Goal: Task Accomplishment & Management: Manage account settings

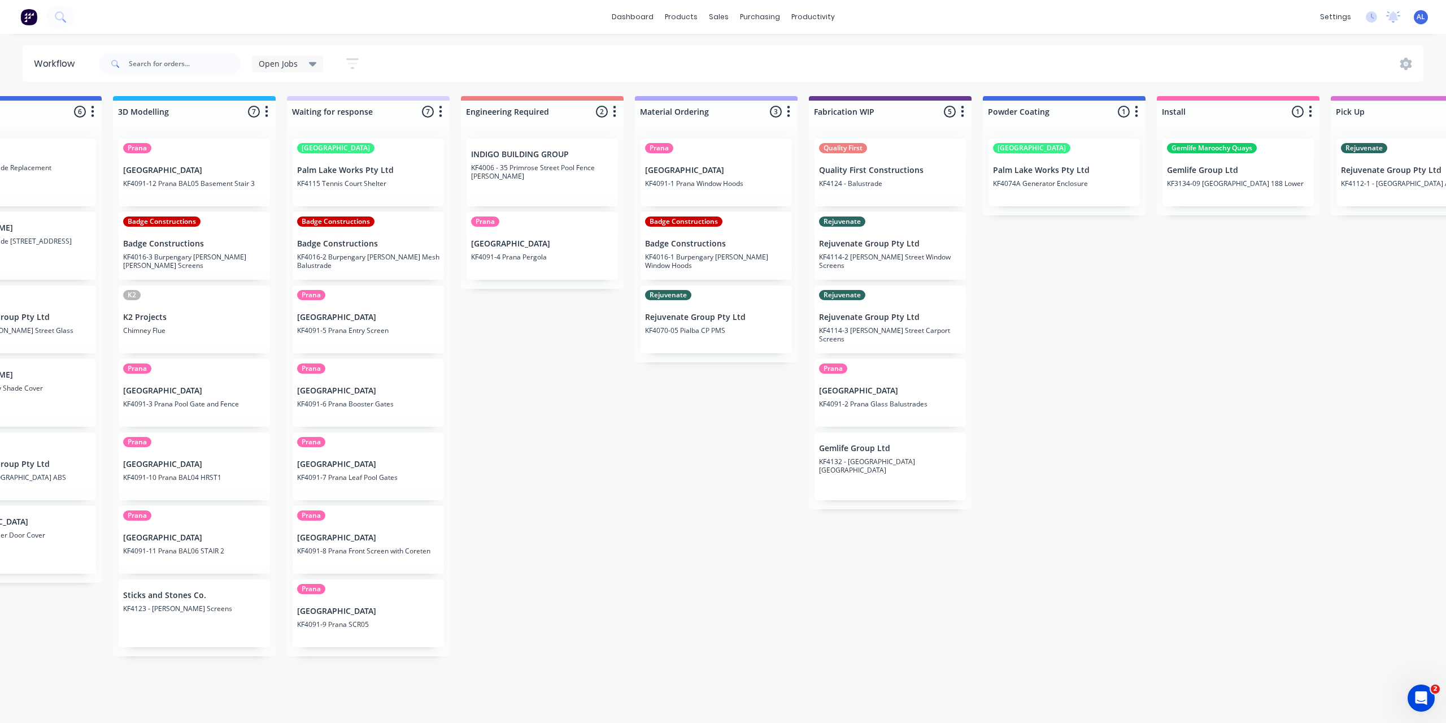
click at [794, 633] on div "Submitted 7 Status colour #273444 hex #273444 Save Cancel Summaries Total order…" at bounding box center [909, 376] width 2703 height 560
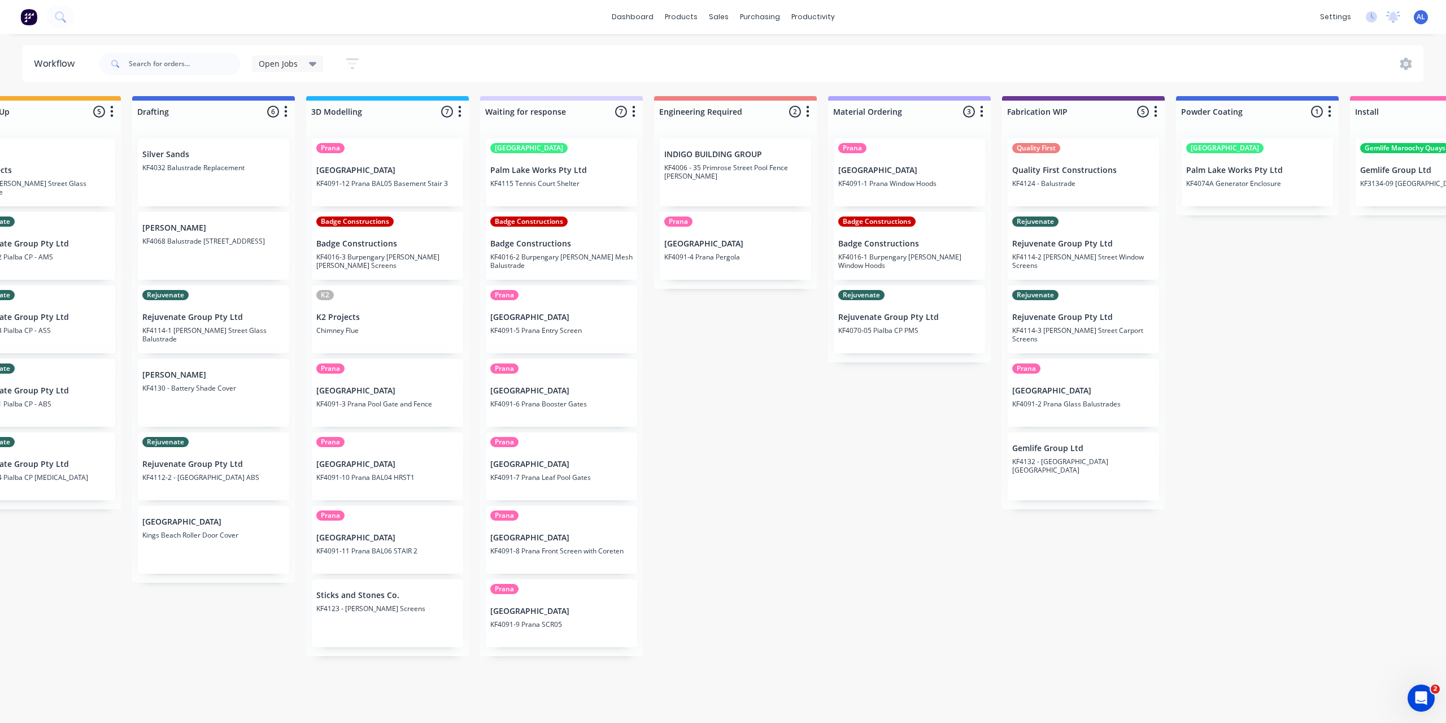
scroll to position [0, 242]
click at [723, 396] on div "Submitted 7 Status colour #273444 hex #273444 Save Cancel Summaries Total order…" at bounding box center [1101, 376] width 2703 height 560
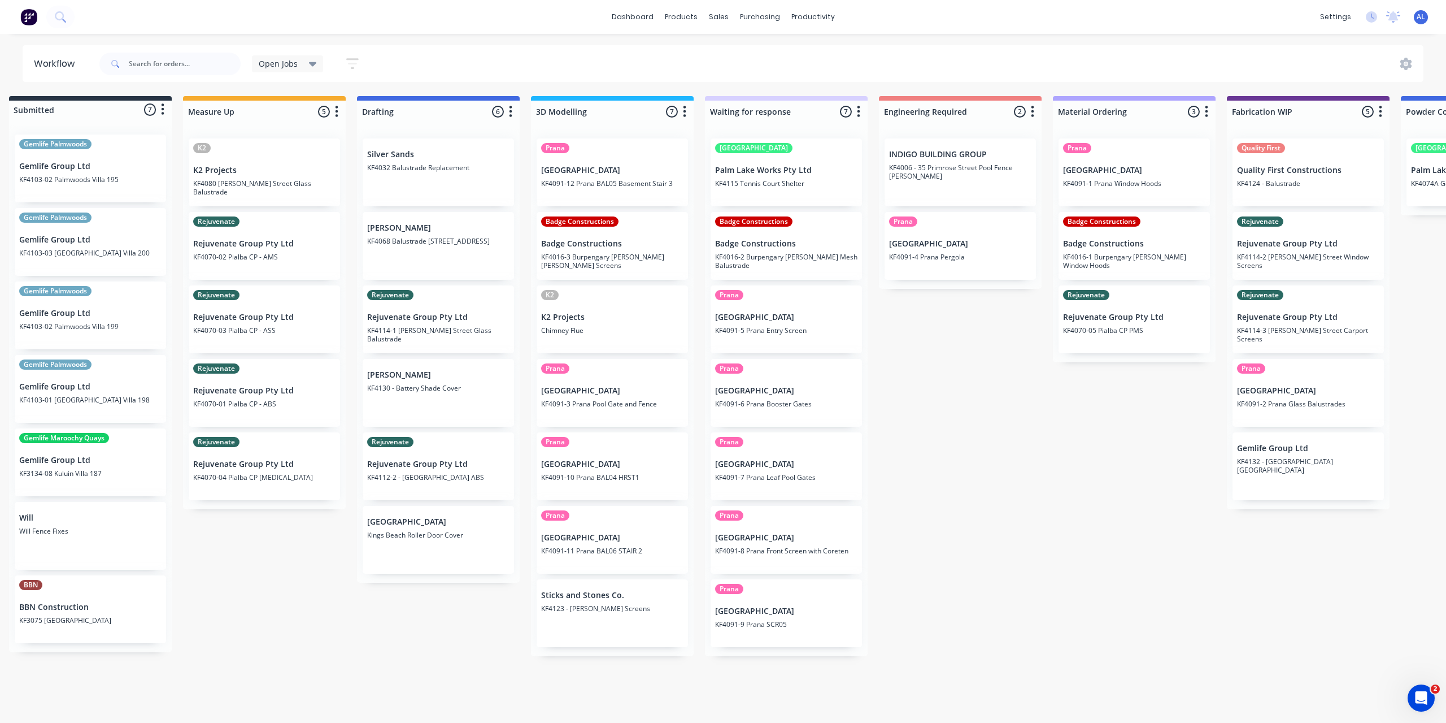
scroll to position [0, 0]
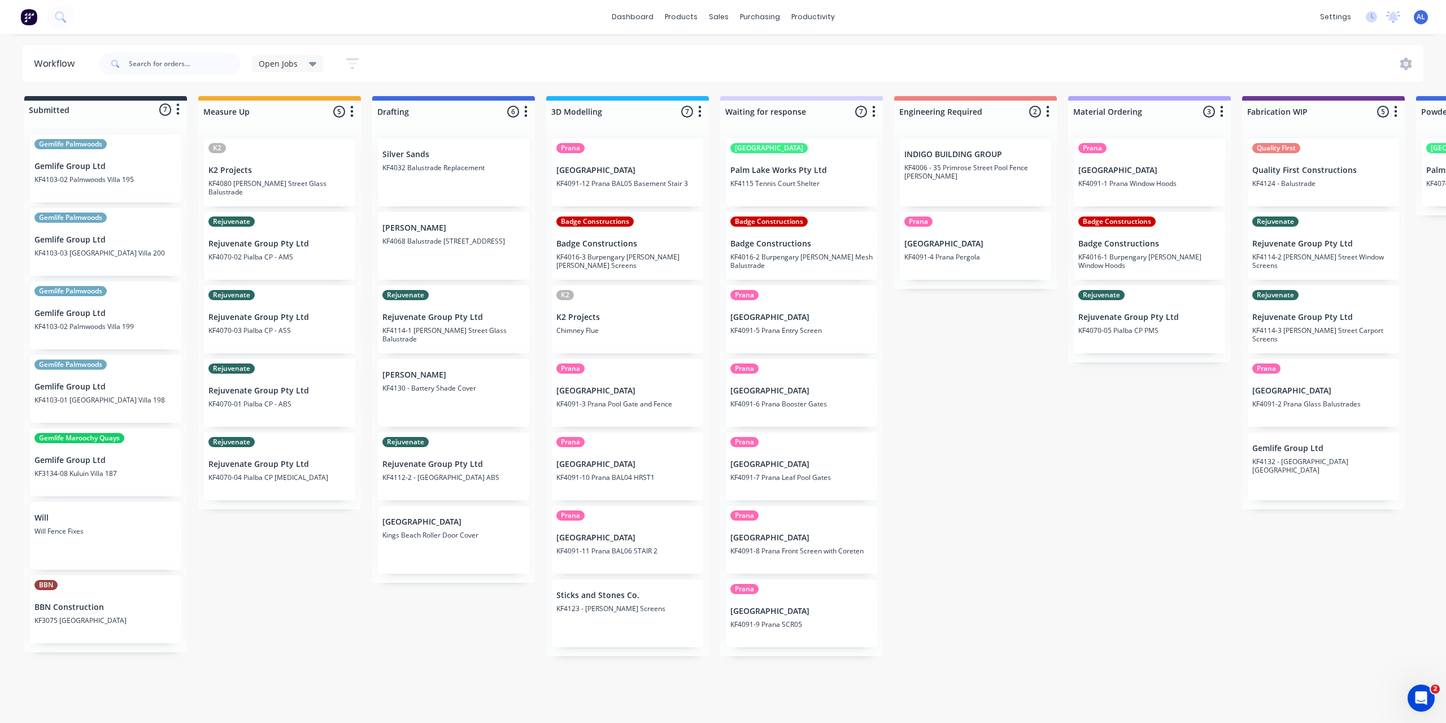
click at [298, 624] on div "Submitted 7 Status colour #273444 hex #273444 Save Cancel Summaries Total order…" at bounding box center [1343, 376] width 2703 height 560
click at [318, 628] on div "Submitted 7 Status colour #273444 hex #273444 Save Cancel Summaries Total order…" at bounding box center [1343, 376] width 2703 height 560
click at [275, 595] on div "Submitted 7 Status colour #273444 hex #273444 Save Cancel Summaries Total order…" at bounding box center [1343, 376] width 2703 height 560
click at [916, 360] on div "Submitted 7 Status colour #273444 hex #273444 Save Cancel Summaries Total order…" at bounding box center [1343, 376] width 2703 height 560
click at [347, 545] on div "Submitted 7 Status colour #273444 hex #273444 Save Cancel Summaries Total order…" at bounding box center [1343, 376] width 2703 height 560
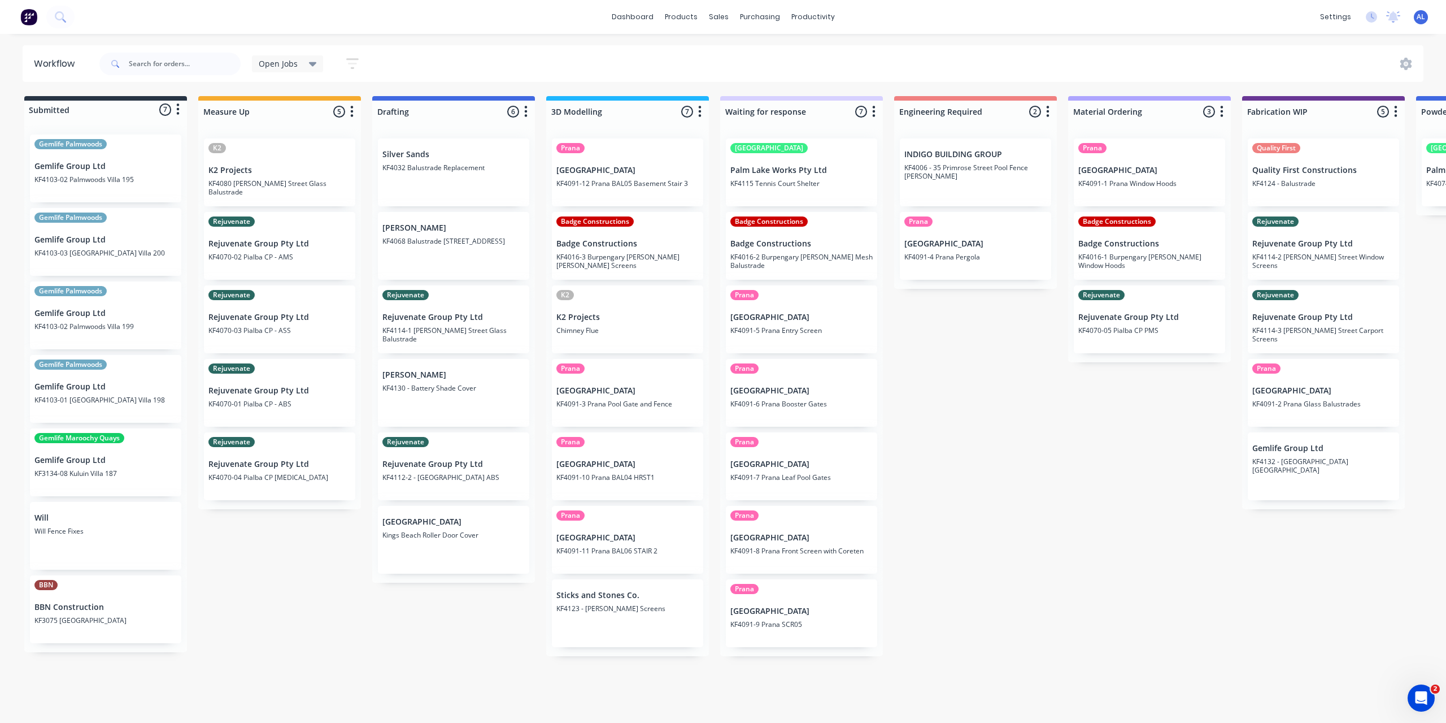
click at [893, 561] on div "Submitted 7 Status colour #273444 hex #273444 Save Cancel Summaries Total order…" at bounding box center [1343, 376] width 2703 height 560
click at [914, 559] on div "Submitted 7 Status colour #273444 hex #273444 Save Cancel Summaries Total order…" at bounding box center [1343, 376] width 2703 height 560
click at [325, 610] on div "Submitted 7 Status colour #273444 hex #273444 Save Cancel Summaries Total order…" at bounding box center [1343, 376] width 2703 height 560
click at [351, 585] on div "Submitted 7 Status colour #273444 hex #273444 Save Cancel Summaries Total order…" at bounding box center [1343, 376] width 2703 height 560
click at [450, 684] on div "Workflow Open Jobs Save new view None edit Open Jobs (Default) edit Show/Hide s…" at bounding box center [723, 372] width 1446 height 655
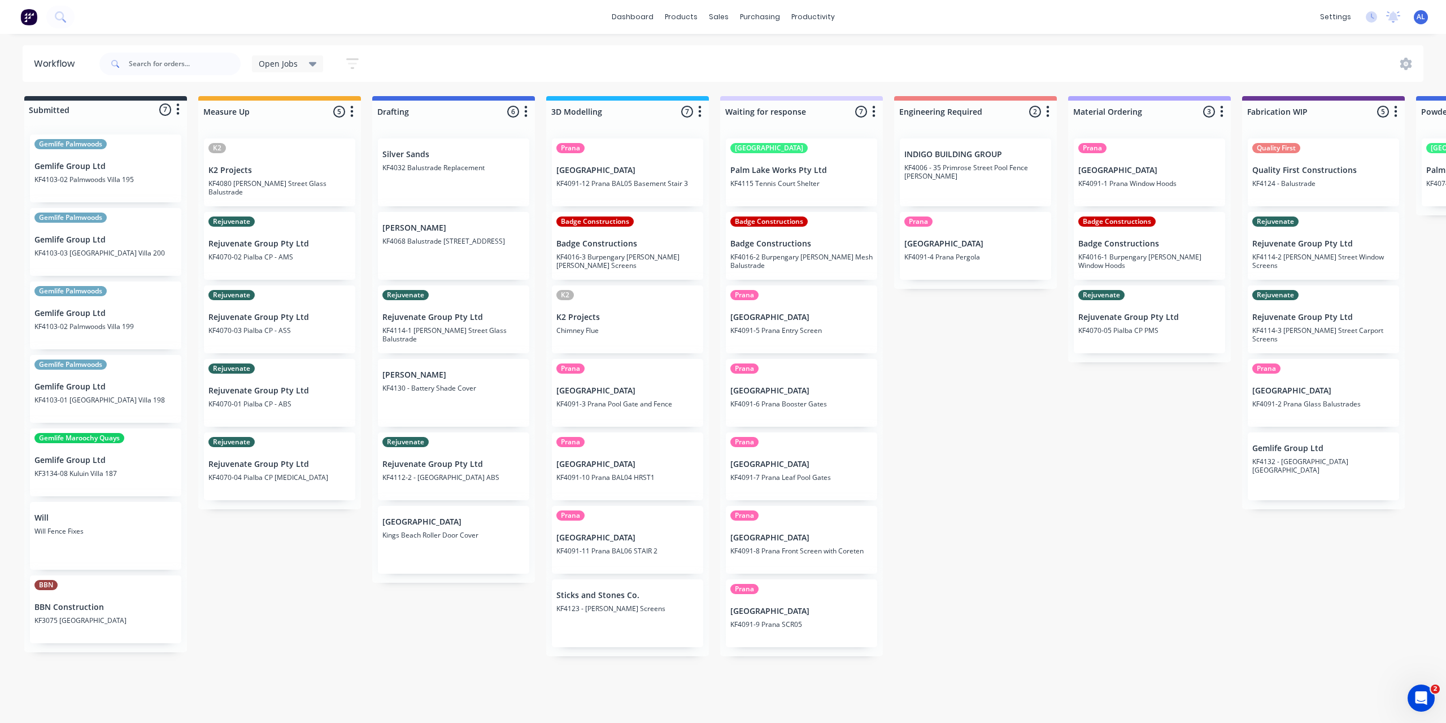
click at [323, 607] on div "Submitted 7 Status colour #273444 hex #273444 Save Cancel Summaries Total order…" at bounding box center [1343, 376] width 2703 height 560
click at [314, 572] on div "Submitted 7 Status colour #273444 hex #273444 Save Cancel Summaries Total order…" at bounding box center [1343, 376] width 2703 height 560
click at [1093, 524] on div "Submitted 7 Status colour #273444 hex #273444 Save Cancel Summaries Total order…" at bounding box center [1343, 376] width 2703 height 560
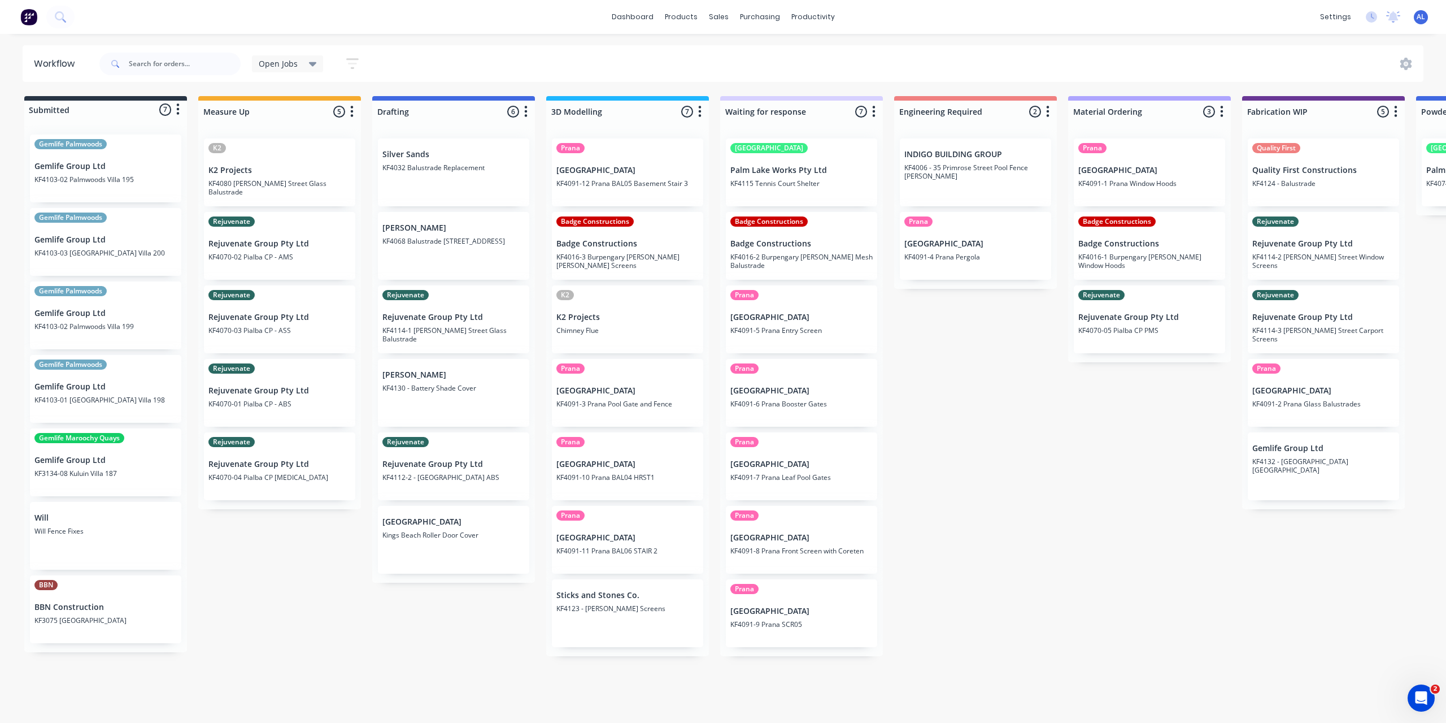
click at [942, 514] on div "Submitted 7 Status colour #273444 hex #273444 Save Cancel Summaries Total order…" at bounding box center [1343, 376] width 2703 height 560
click at [989, 460] on div "Submitted 7 Status colour #273444 hex #273444 Save Cancel Summaries Total order…" at bounding box center [1343, 376] width 2703 height 560
click at [989, 459] on div "Submitted 7 Status colour #273444 hex #273444 Save Cancel Summaries Total order…" at bounding box center [1343, 376] width 2703 height 560
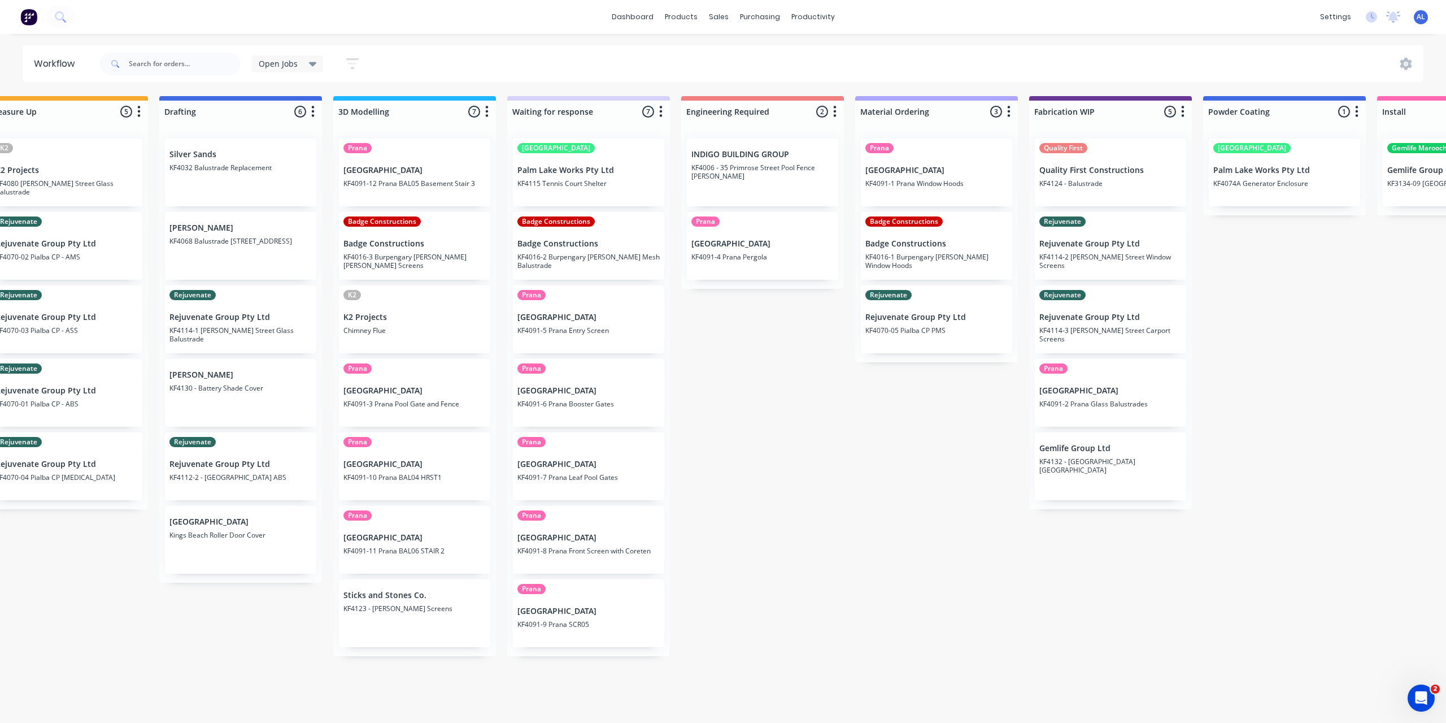
drag, startPoint x: 980, startPoint y: 706, endPoint x: 890, endPoint y: 730, distance: 93.2
click at [890, 655] on html "dashboard products sales purchasing productivity dashboard products Product Cat…" at bounding box center [510, 327] width 1446 height 655
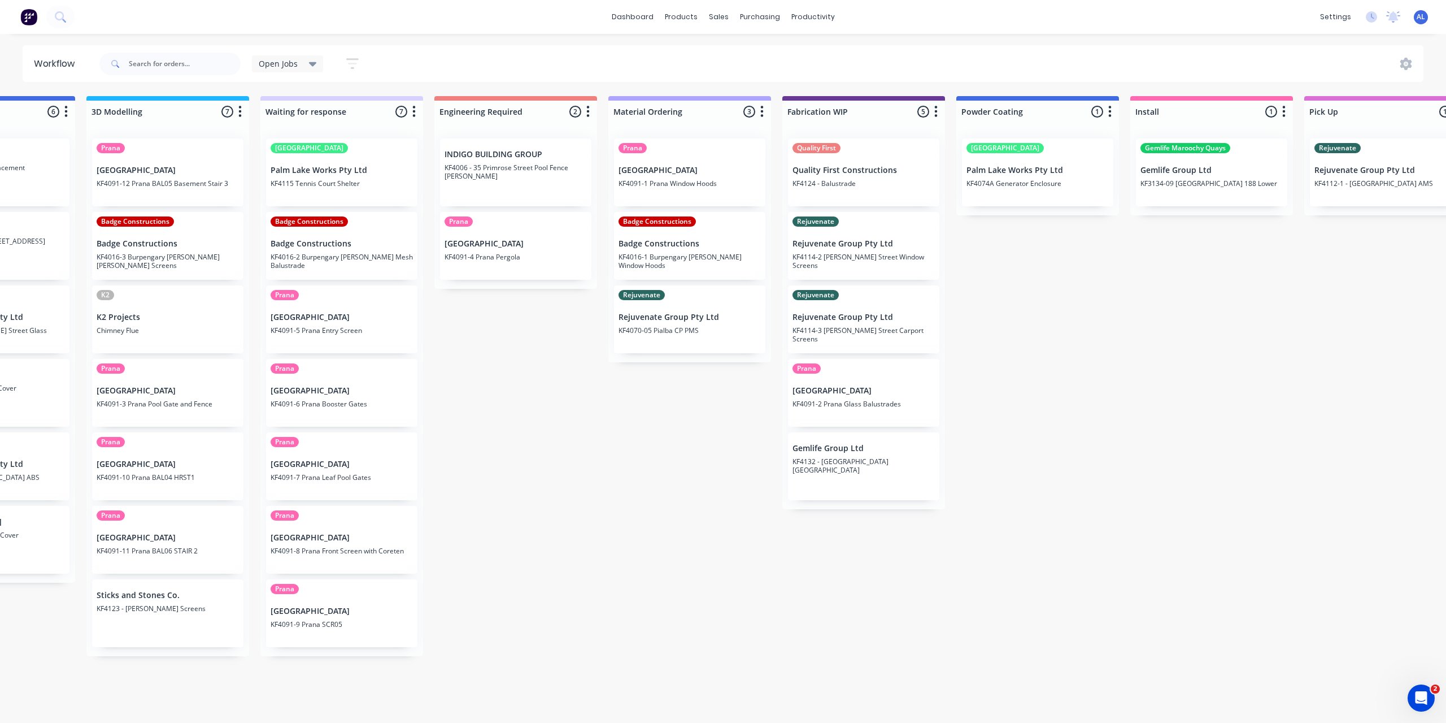
scroll to position [0, 479]
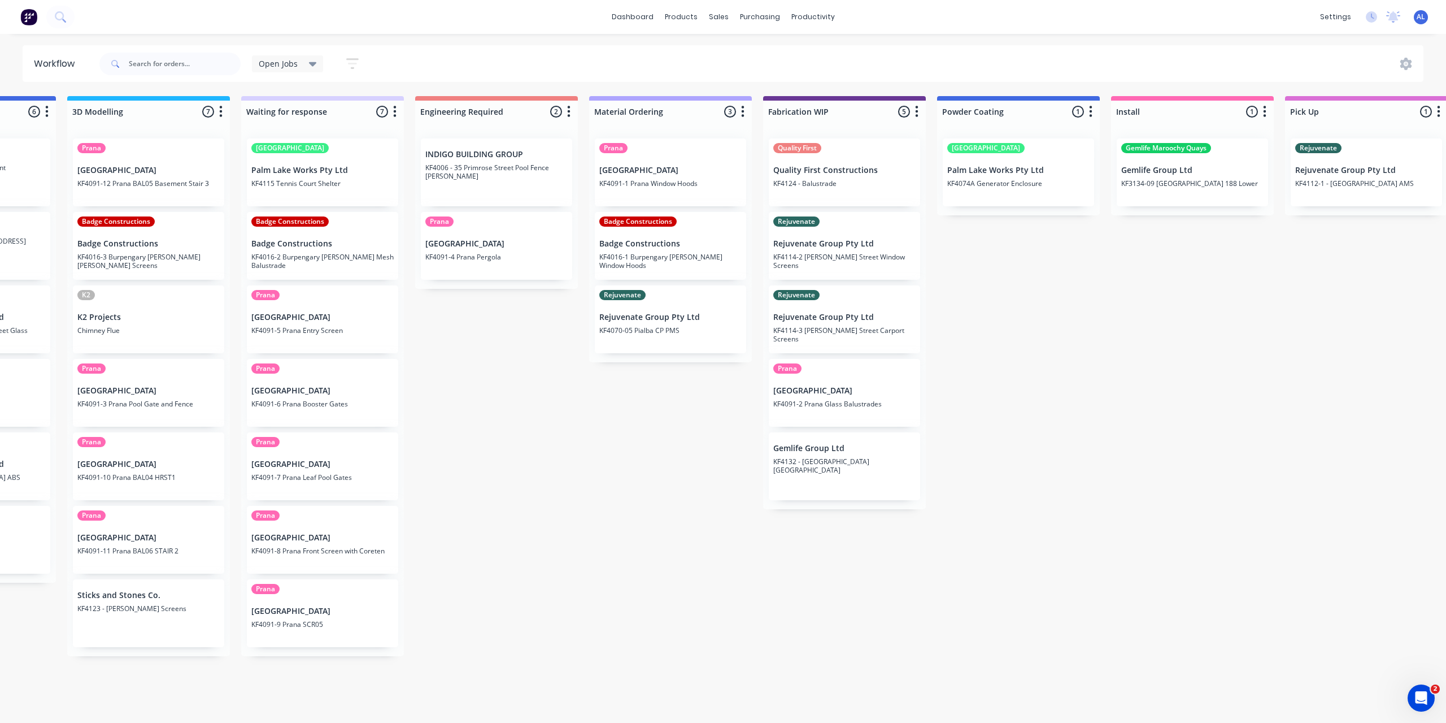
drag, startPoint x: 1160, startPoint y: 711, endPoint x: 1045, endPoint y: 725, distance: 116.7
click at [967, 655] on html "dashboard products sales purchasing productivity dashboard products Product Cat…" at bounding box center [244, 327] width 1446 height 655
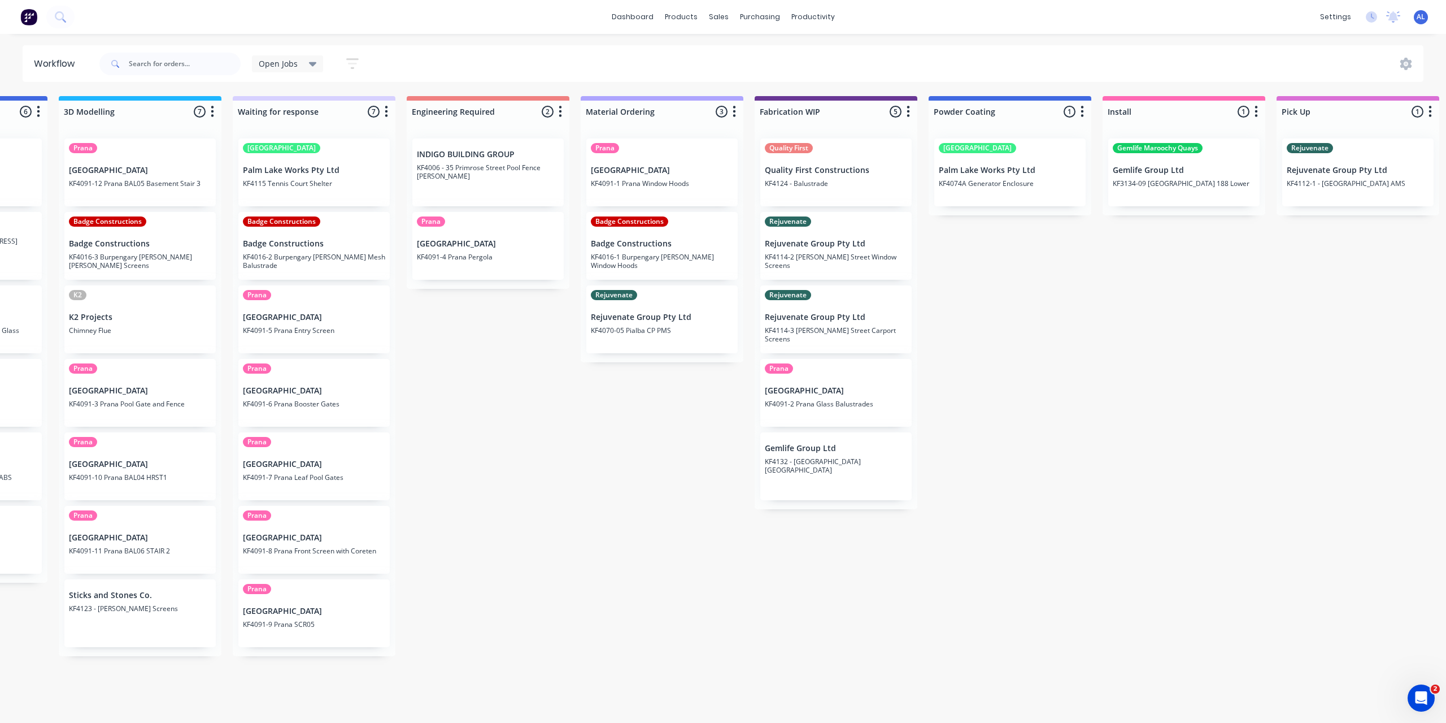
scroll to position [0, 486]
click at [758, 619] on div "Submitted 7 Status colour #273444 hex #273444 Save Cancel Summaries Total order…" at bounding box center [856, 376] width 2703 height 560
click at [644, 511] on div "Submitted 7 Status colour #273444 hex #273444 Save Cancel Summaries Total order…" at bounding box center [856, 376] width 2703 height 560
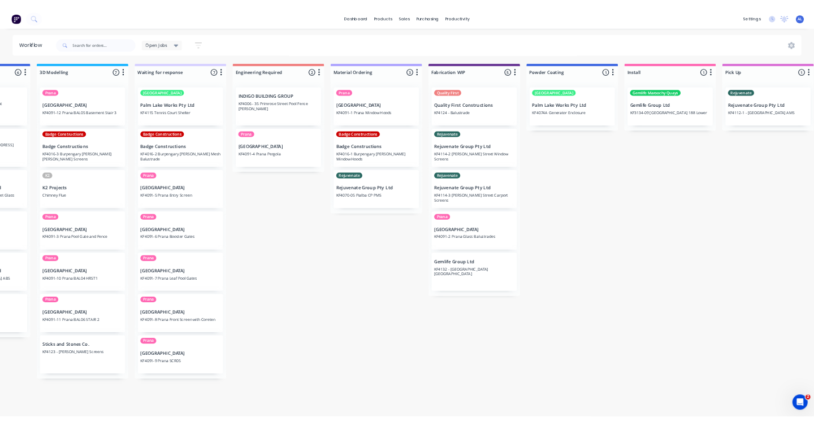
scroll to position [0, 489]
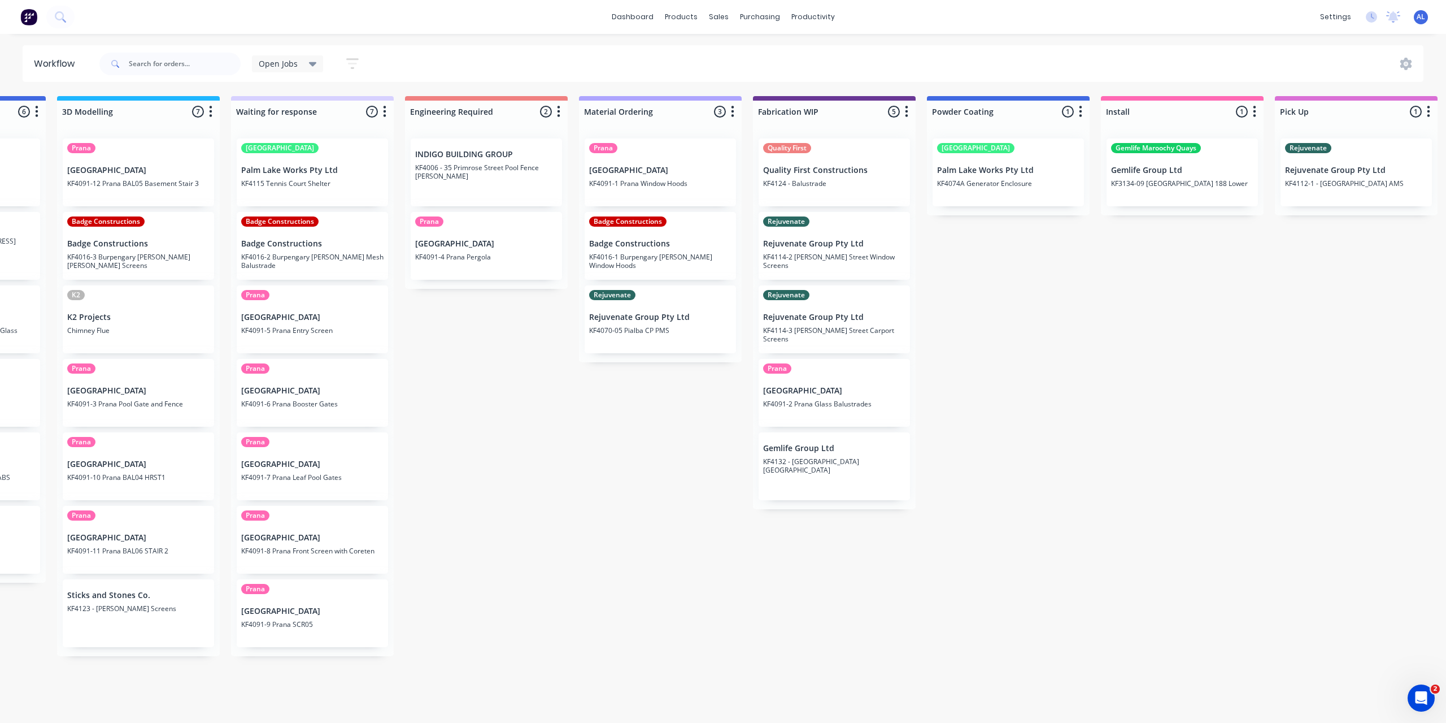
click at [605, 542] on div "Submitted 7 Status colour #273444 hex #273444 Save Cancel Summaries Total order…" at bounding box center [853, 376] width 2703 height 560
